Goal: Task Accomplishment & Management: Complete application form

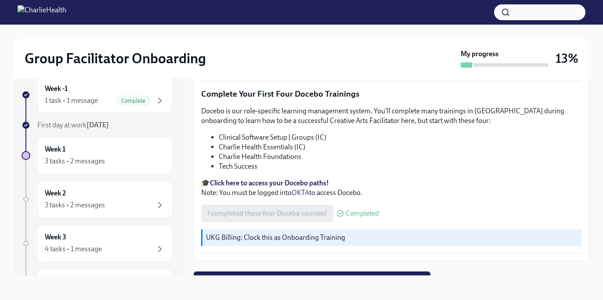
scroll to position [1253, 0]
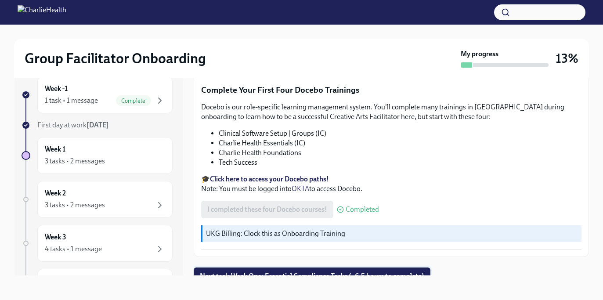
click at [239, 272] on span "Next task : Week One: Essential Compliance Tasks (~6.5 hours to complete)" at bounding box center [312, 276] width 224 height 9
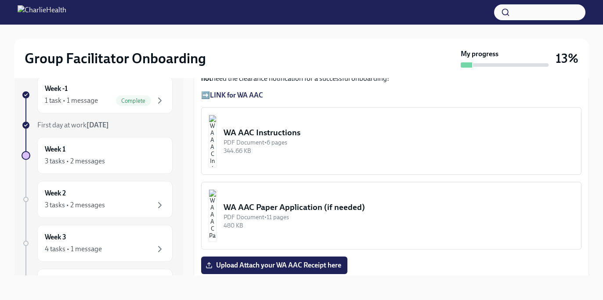
scroll to position [660, 0]
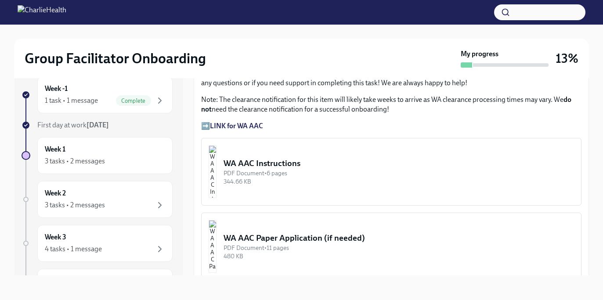
click at [216, 168] on img "button" at bounding box center [213, 171] width 8 height 53
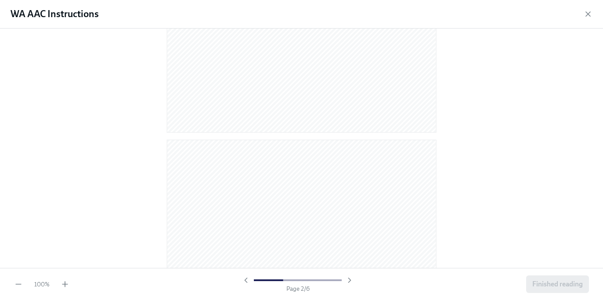
scroll to position [286, 0]
click at [588, 16] on icon "button" at bounding box center [587, 14] width 9 height 9
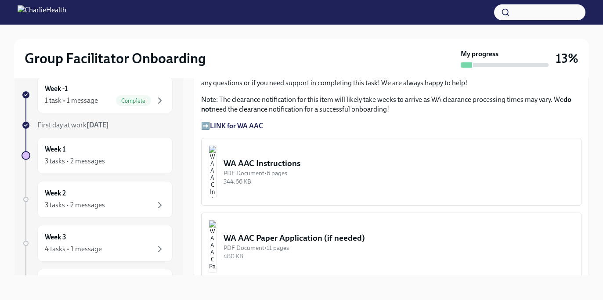
click at [435, 180] on div "344.66 KB" at bounding box center [398, 181] width 350 height 8
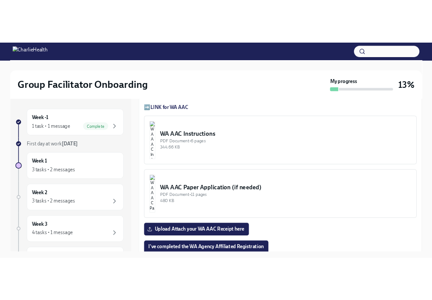
scroll to position [664, 0]
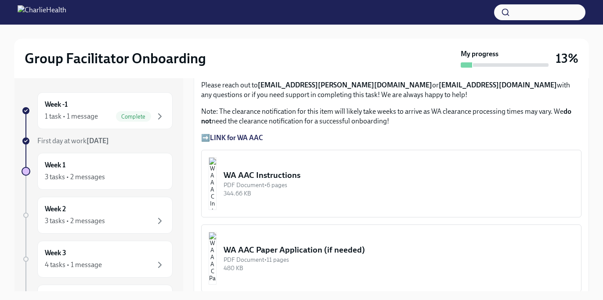
click at [288, 197] on div "344.66 KB" at bounding box center [398, 193] width 350 height 8
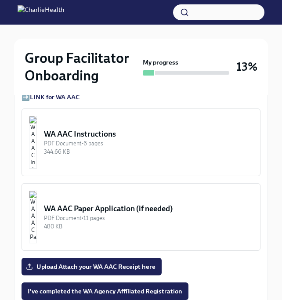
scroll to position [852, 0]
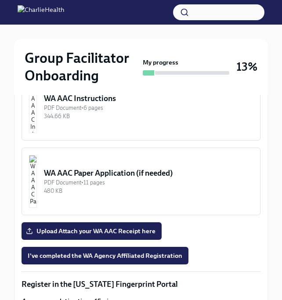
click at [103, 117] on div "344.66 KB" at bounding box center [148, 116] width 209 height 8
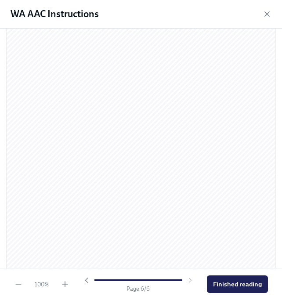
scroll to position [1901, 0]
click at [248, 284] on span "Finished reading" at bounding box center [237, 284] width 49 height 9
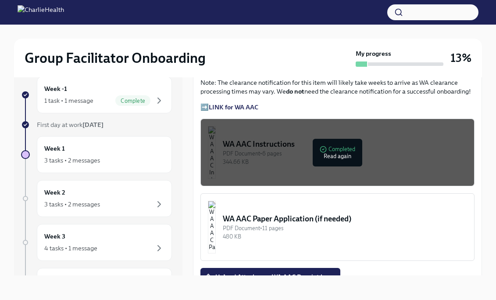
scroll to position [752, 0]
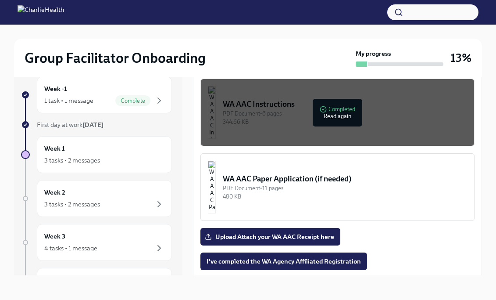
click at [323, 173] on div "WA AAC Paper Application (if needed)" at bounding box center [345, 178] width 244 height 11
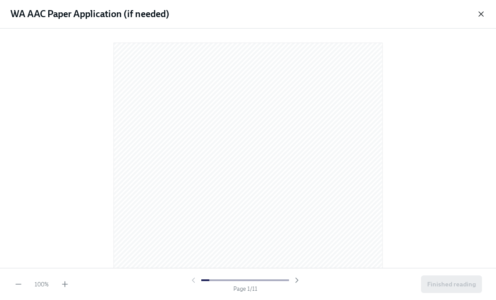
click at [479, 15] on icon "button" at bounding box center [481, 14] width 9 height 9
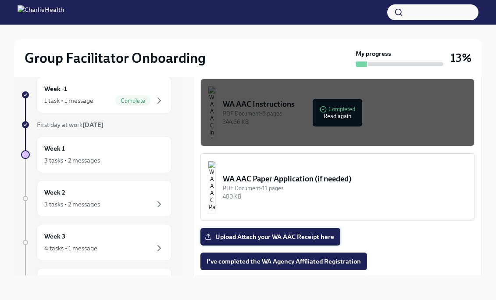
click at [293, 232] on span "Upload Attach your WA AAC Receipt here" at bounding box center [271, 236] width 128 height 9
click at [0, 0] on input "Upload Attach your WA AAC Receipt here" at bounding box center [0, 0] width 0 height 0
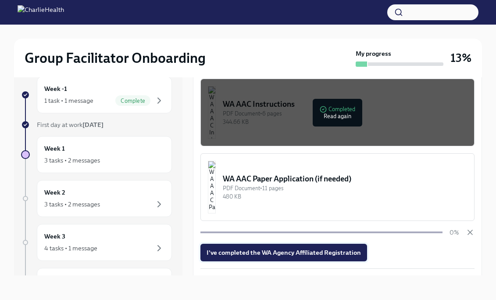
click at [293, 244] on button "I've completed the WA Agency Affiliated Registration" at bounding box center [284, 253] width 167 height 18
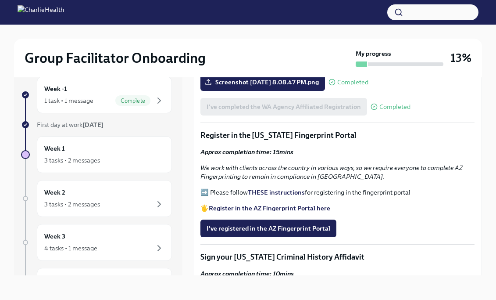
scroll to position [906, 0]
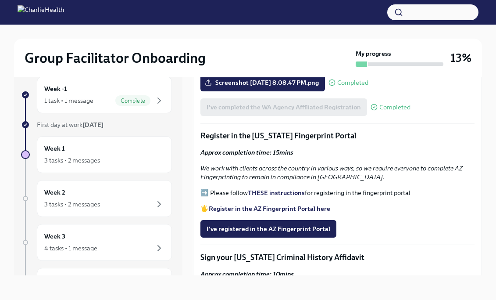
click at [255, 205] on strong "Register in the AZ Fingerprint Portal here" at bounding box center [270, 209] width 122 height 8
click at [258, 189] on strong "THESE instructions" at bounding box center [276, 193] width 57 height 8
click at [248, 224] on span "I've registered in the AZ Fingerprint Portal" at bounding box center [269, 228] width 124 height 9
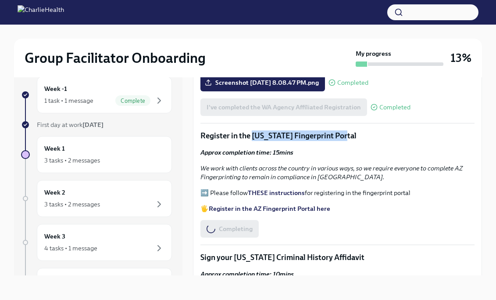
drag, startPoint x: 252, startPoint y: 100, endPoint x: 365, endPoint y: 97, distance: 113.3
click at [365, 130] on p "Register in the [US_STATE] Fingerprint Portal" at bounding box center [338, 135] width 274 height 11
copy p "[US_STATE] Fingerprint Portal"
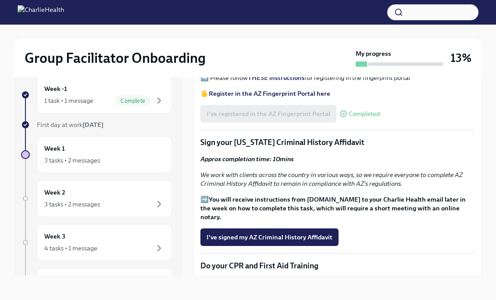
scroll to position [1022, 0]
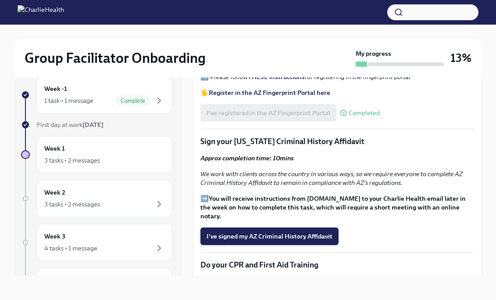
click at [259, 227] on button "I've signed my AZ Criminal History Affidavit" at bounding box center [270, 236] width 138 height 18
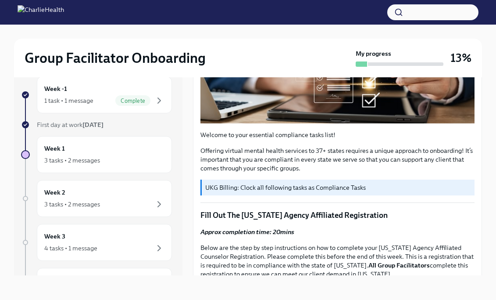
scroll to position [0, 0]
